Goal: Task Accomplishment & Management: Manage account settings

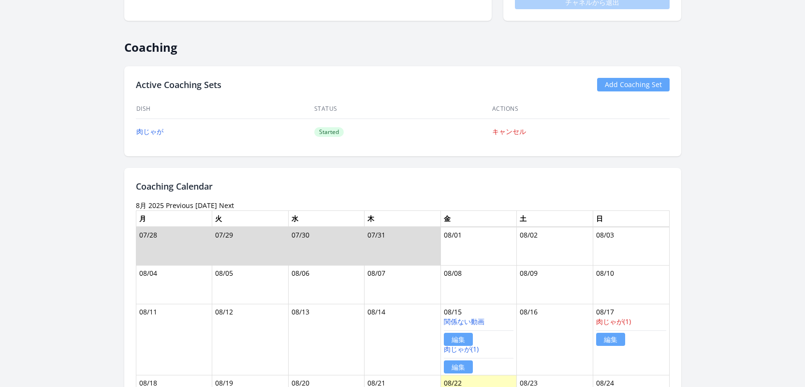
scroll to position [633, 0]
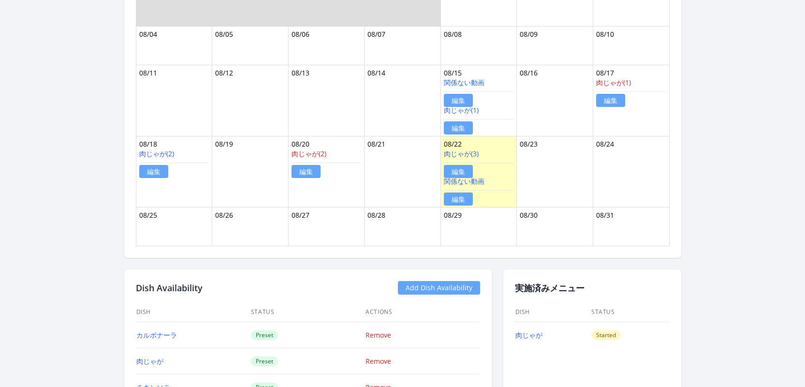
click at [457, 199] on link "編集" at bounding box center [458, 199] width 29 height 13
click at [479, 180] on link "関係ない動画" at bounding box center [464, 181] width 41 height 9
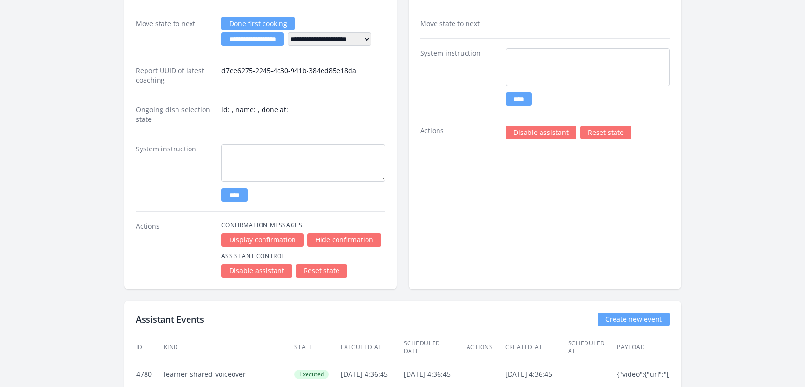
scroll to position [1577, 0]
